Goal: Task Accomplishment & Management: Manage account settings

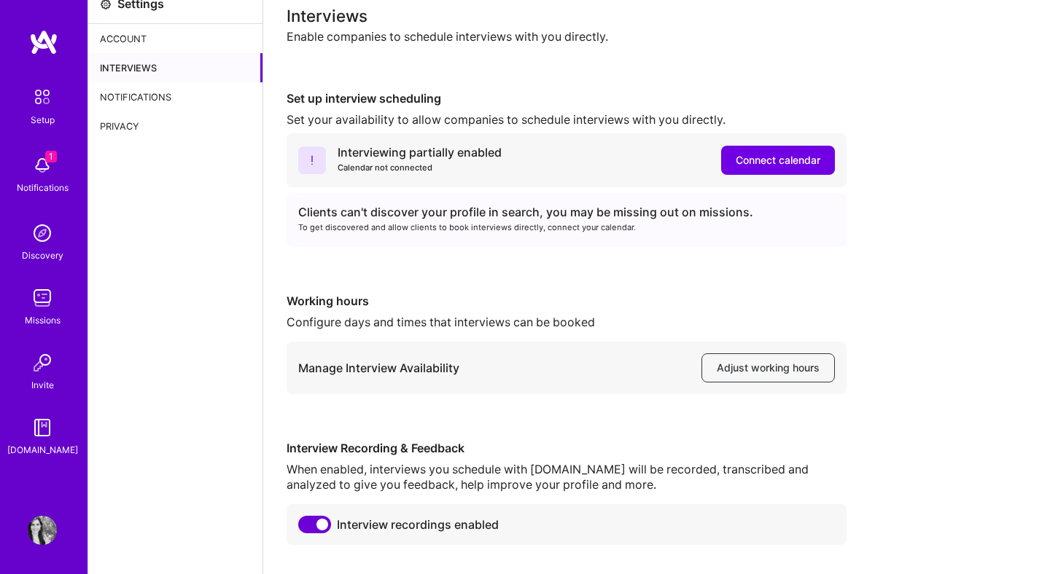
scroll to position [56, 0]
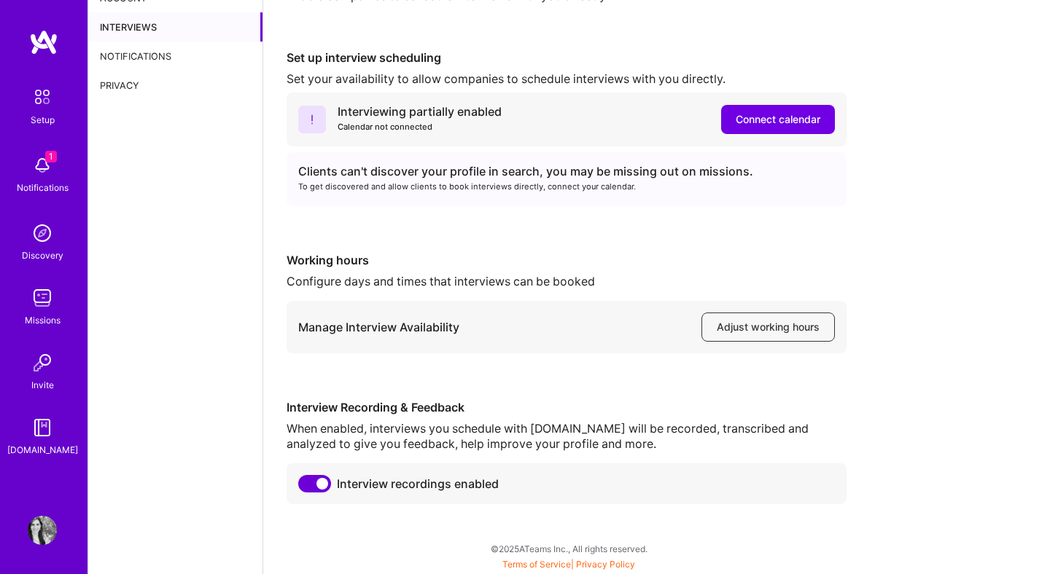
click at [317, 480] on span at bounding box center [314, 483] width 33 height 17
click at [301, 487] on input "checkbox" at bounding box center [301, 487] width 0 height 0
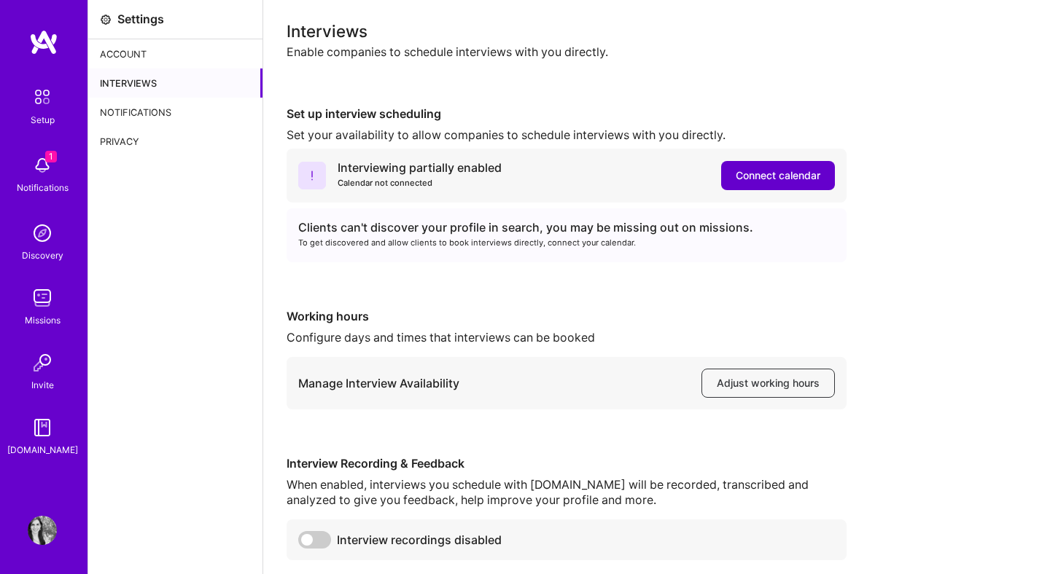
click at [810, 171] on span "Connect calendar" at bounding box center [777, 175] width 85 height 15
click at [802, 182] on span "Connect calendar" at bounding box center [777, 175] width 85 height 15
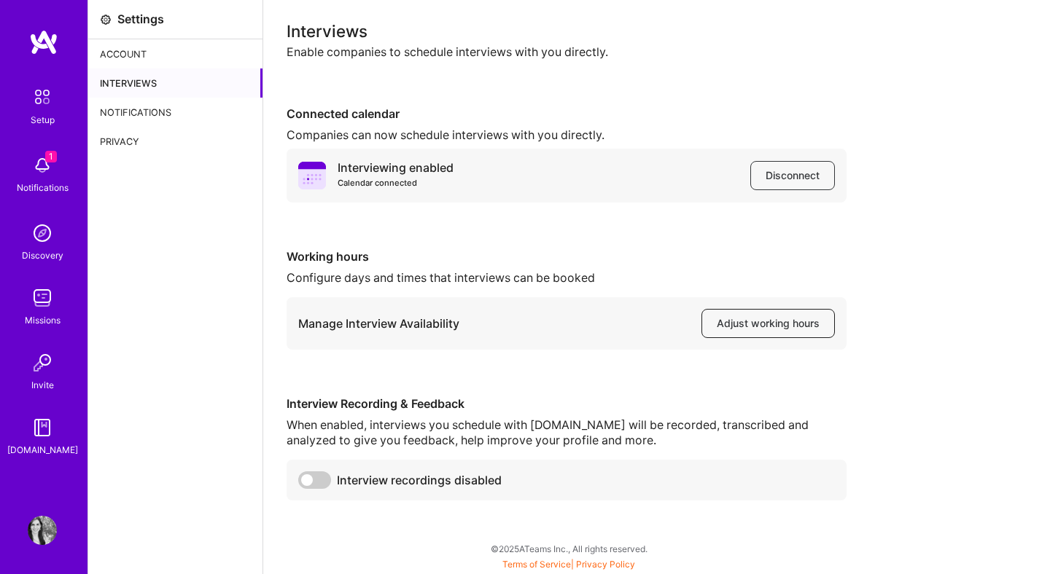
click at [773, 324] on span "Adjust working hours" at bounding box center [768, 323] width 103 height 15
click at [42, 163] on img at bounding box center [42, 165] width 29 height 29
